Goal: Navigation & Orientation: Find specific page/section

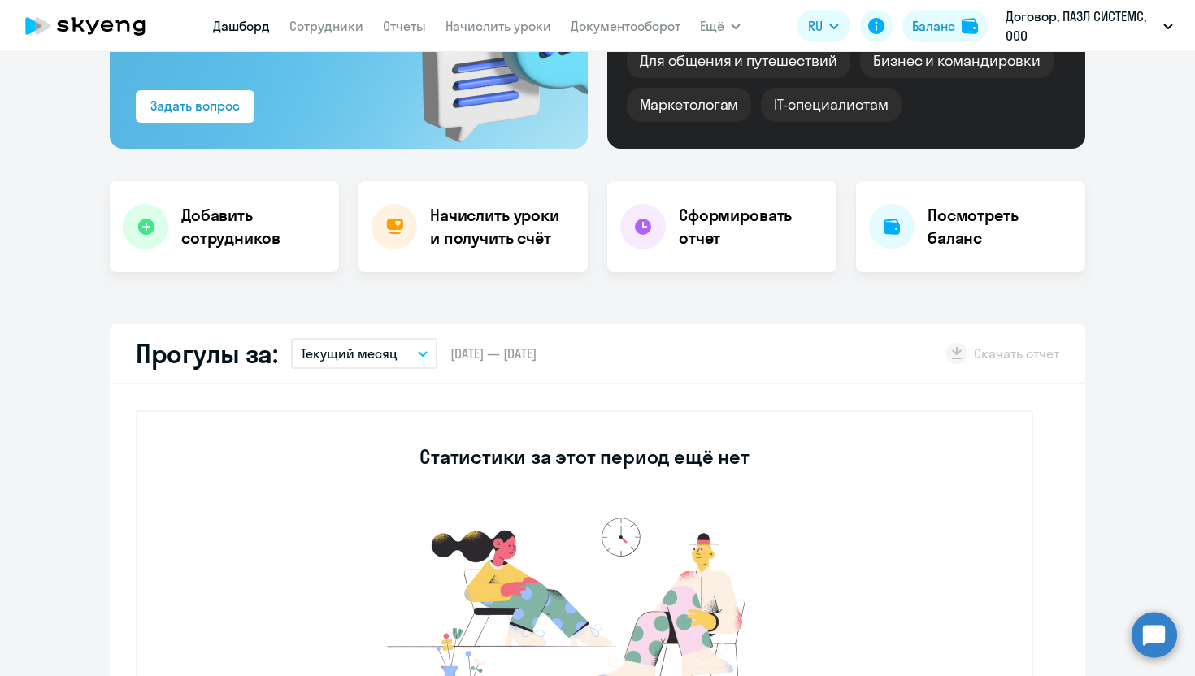
scroll to position [206, 0]
select select "30"
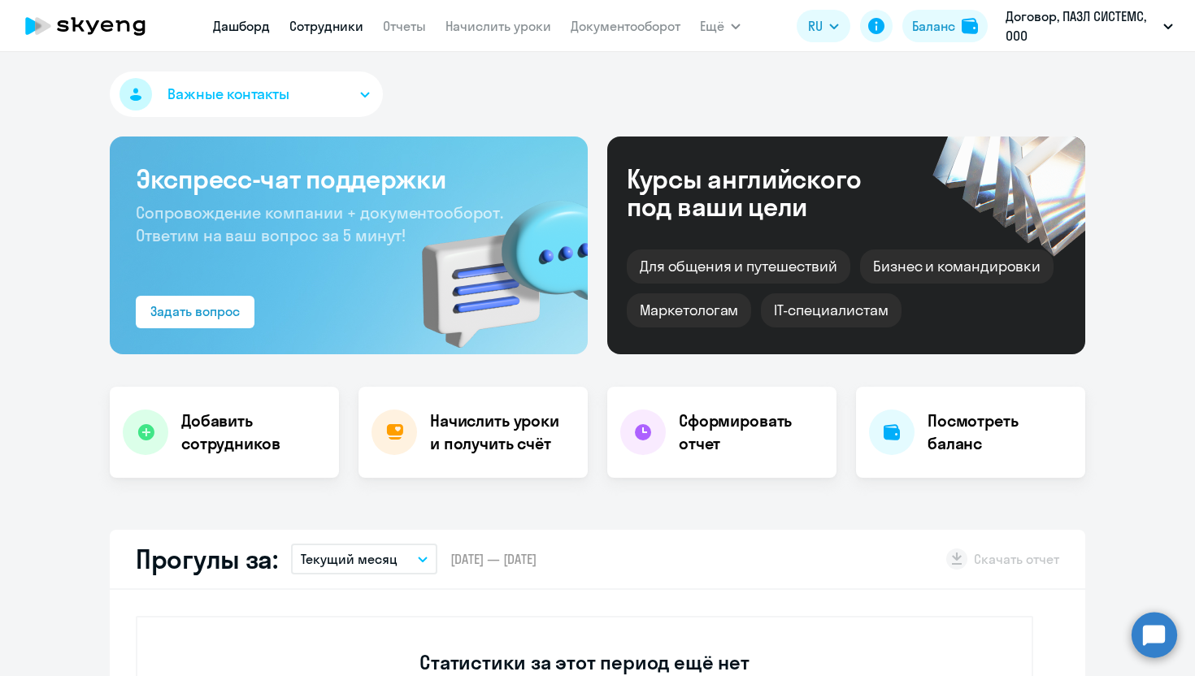
click at [338, 20] on link "Сотрудники" at bounding box center [326, 26] width 74 height 16
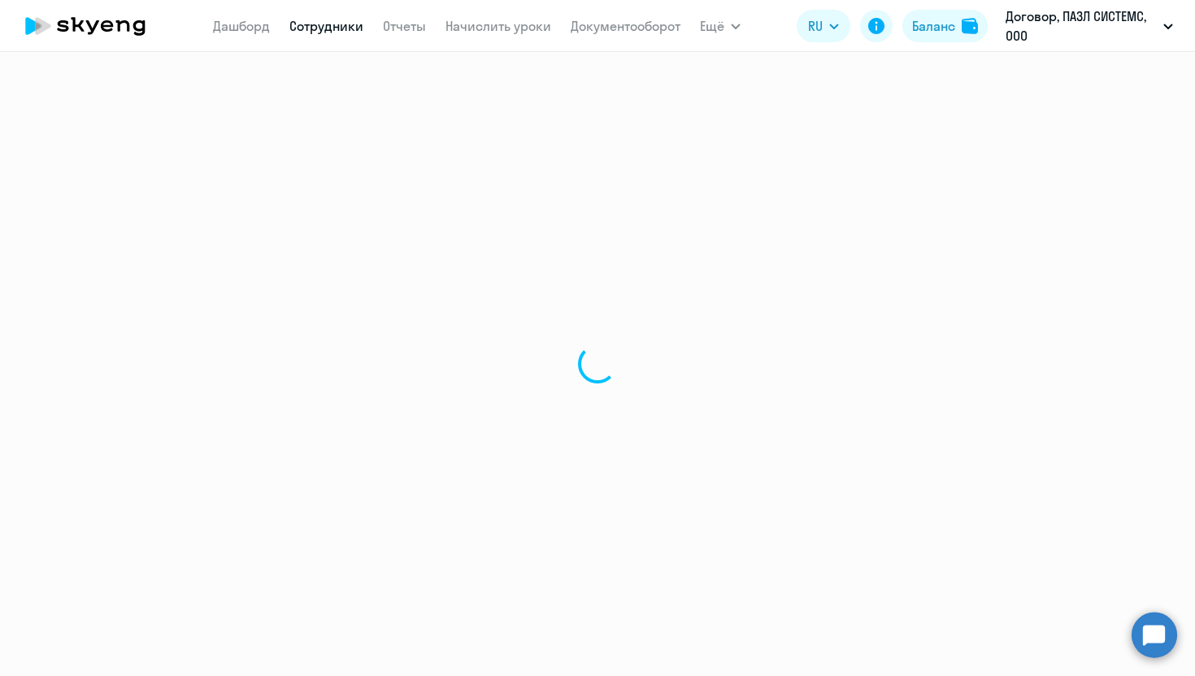
select select "30"
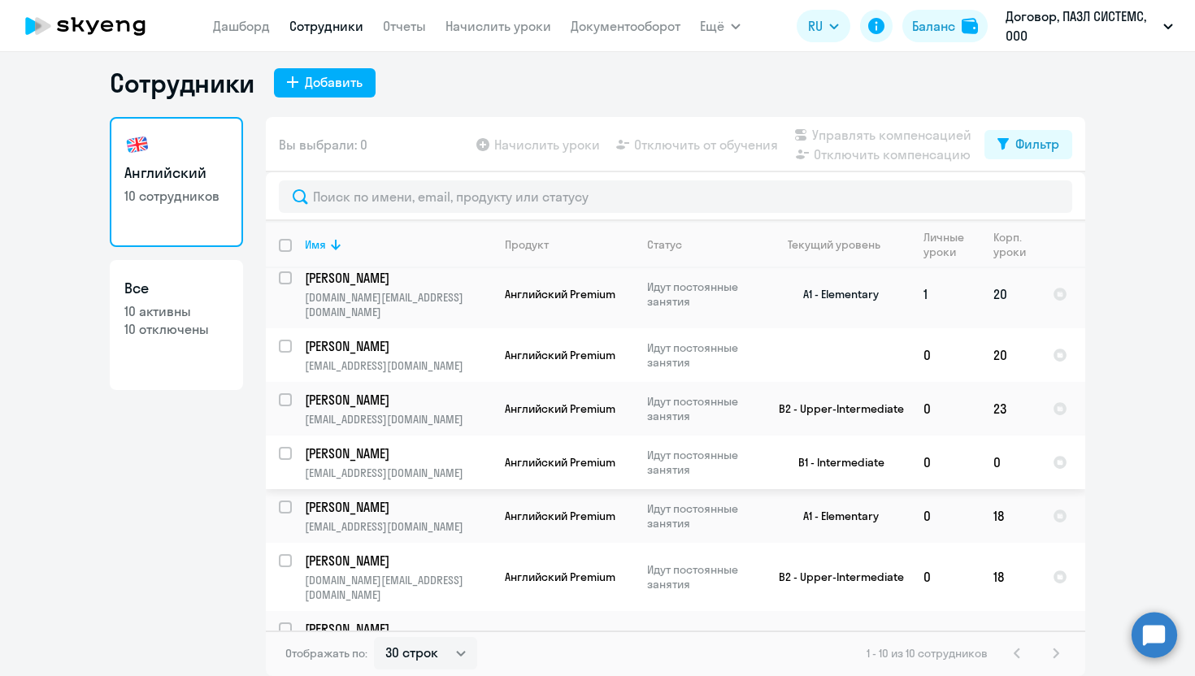
scroll to position [170, 0]
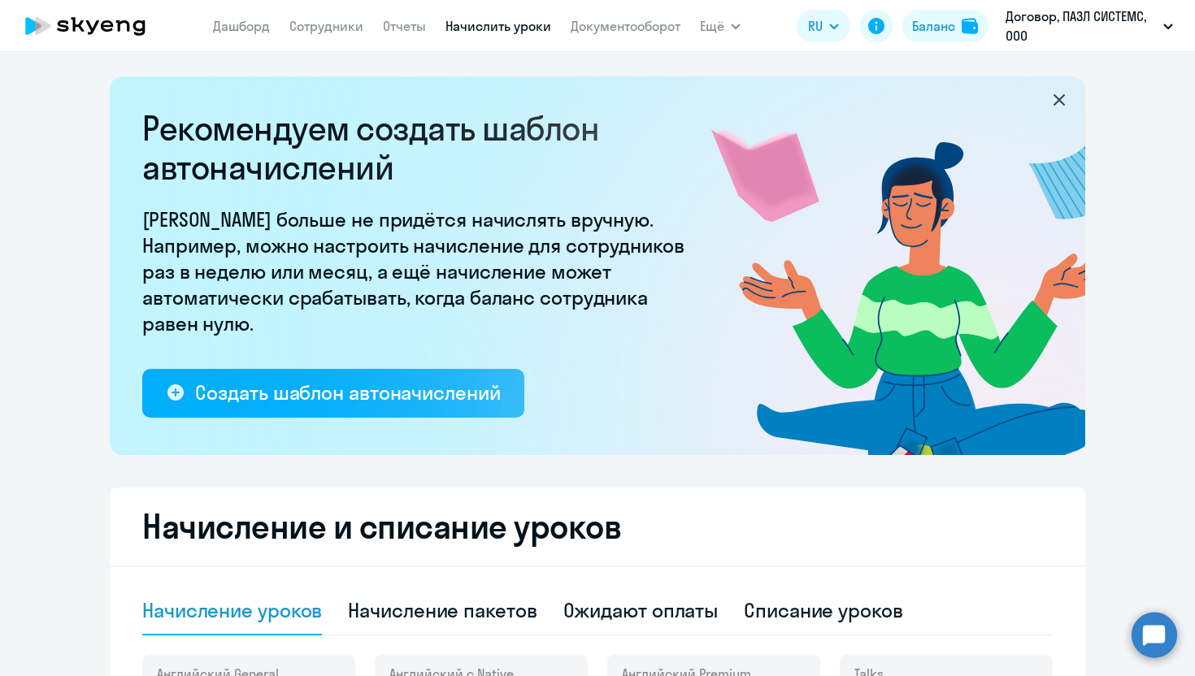
select select "10"
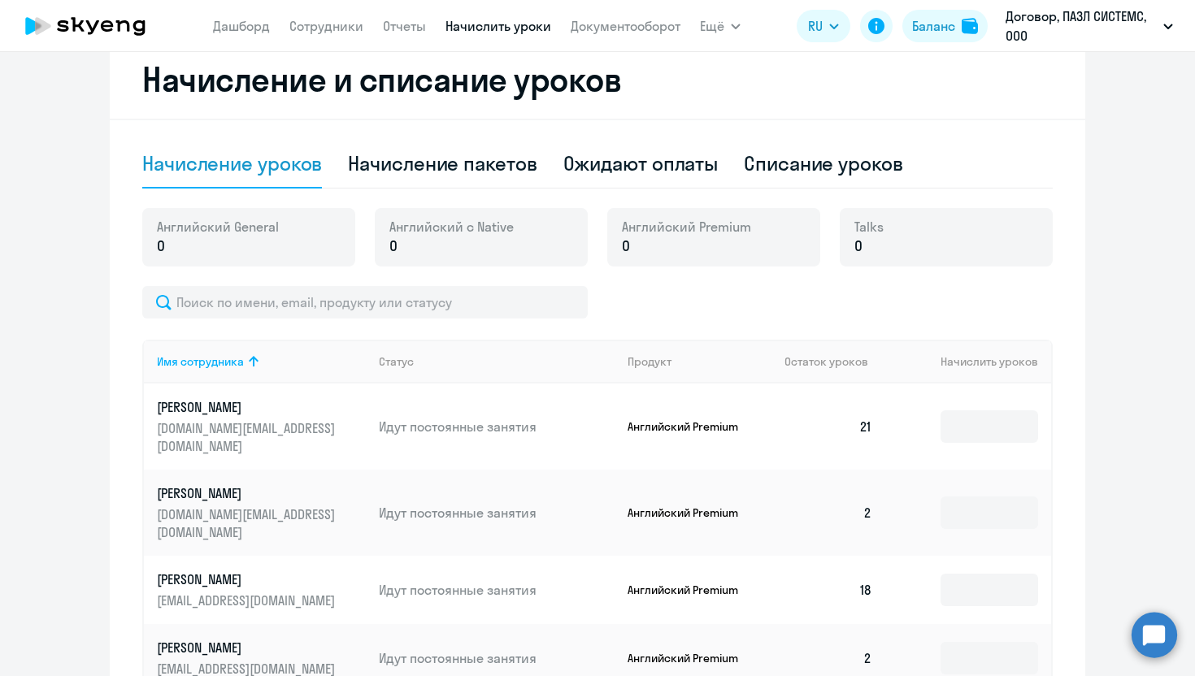
scroll to position [474, 0]
